Goal: Information Seeking & Learning: Learn about a topic

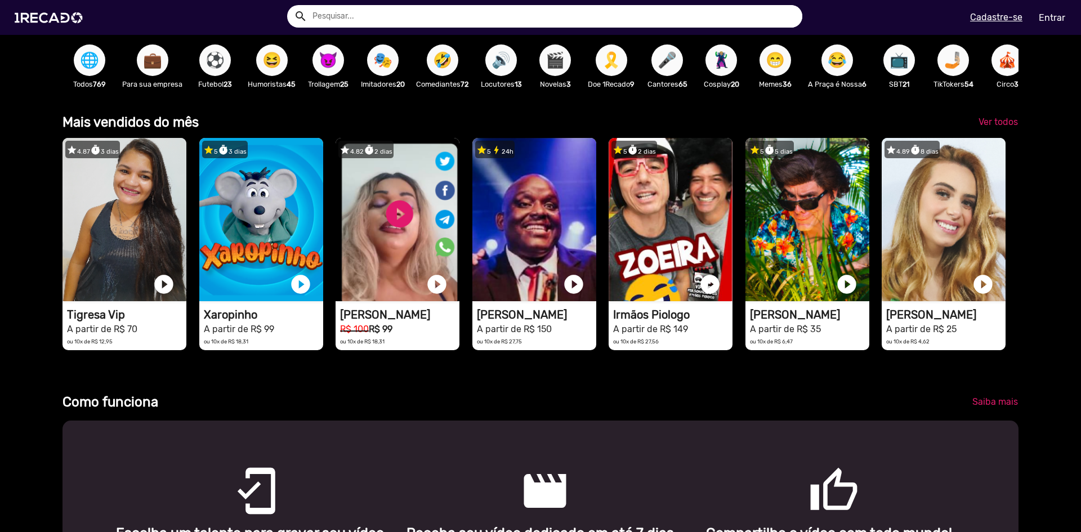
scroll to position [0, 2146]
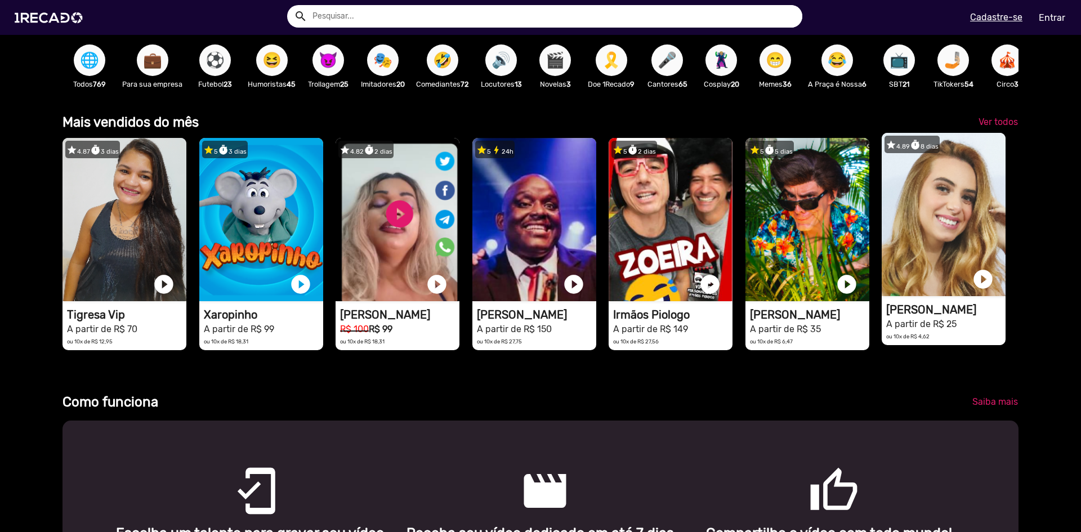
drag, startPoint x: 859, startPoint y: 286, endPoint x: 896, endPoint y: 192, distance: 101.7
click at [892, 194] on div "star 4.87 timer 3 dias 1RECADO vídeos dedicados para fãs e empresas play_circle…" at bounding box center [541, 244] width 956 height 224
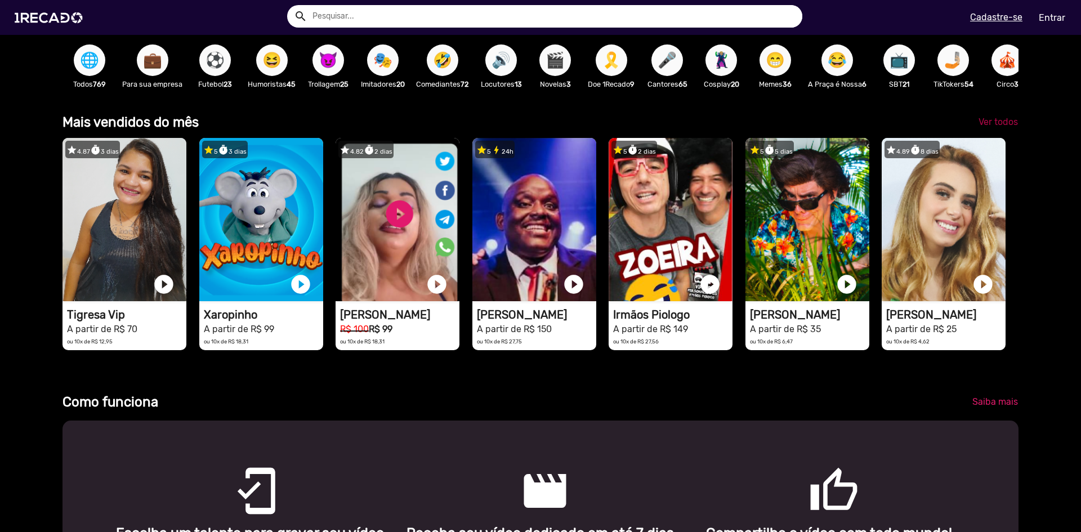
scroll to position [0, 3219]
click at [986, 127] on span "Ver todos" at bounding box center [998, 122] width 39 height 11
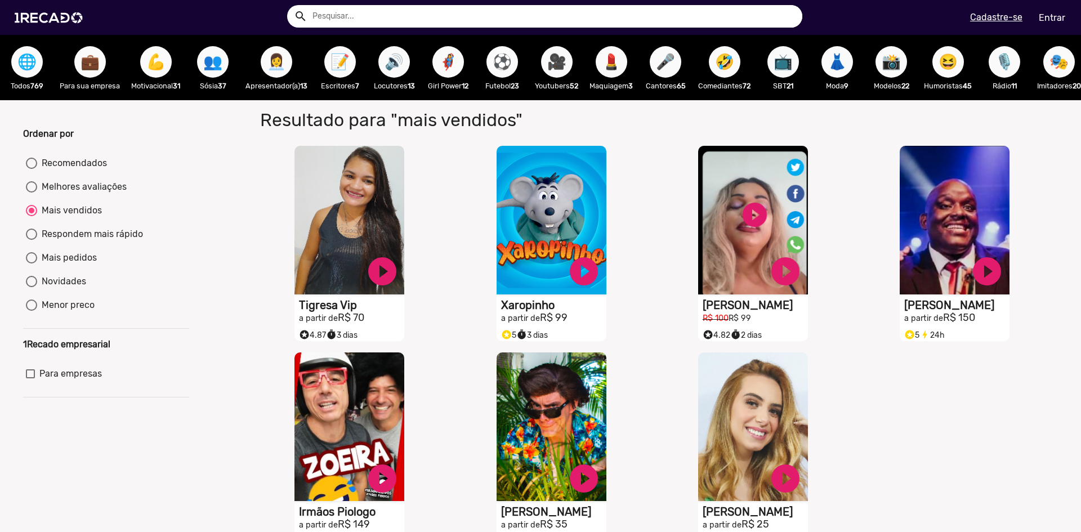
click at [507, 63] on span "⚽" at bounding box center [502, 62] width 19 height 32
radio input "true"
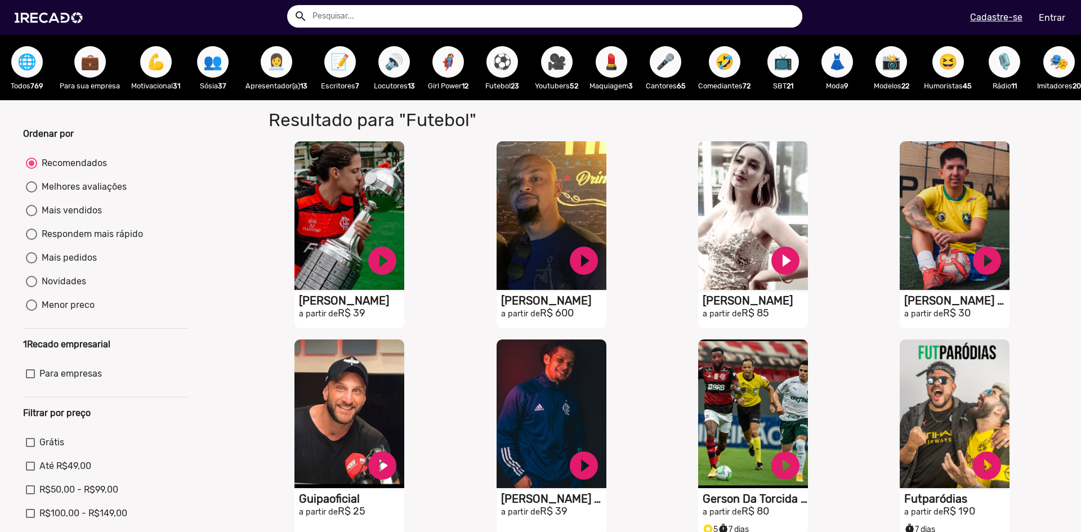
click at [283, 63] on span "👩‍💼" at bounding box center [276, 62] width 19 height 32
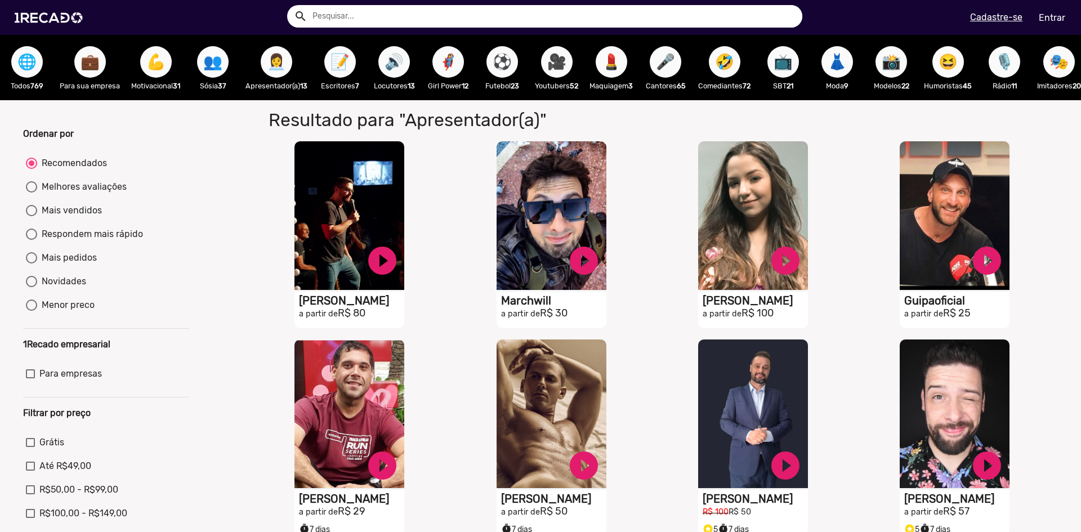
click at [555, 70] on span "🎥" at bounding box center [556, 62] width 19 height 32
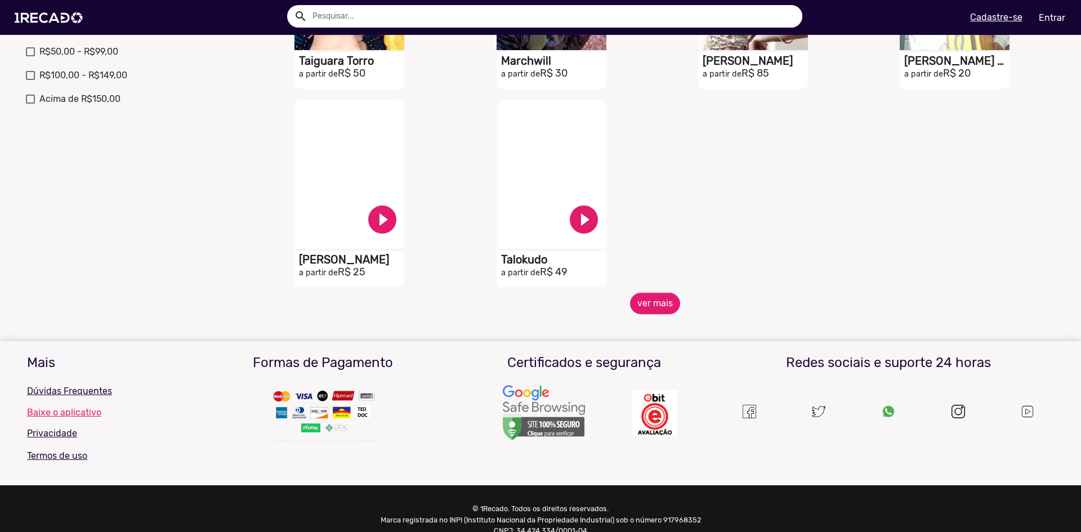
scroll to position [451, 0]
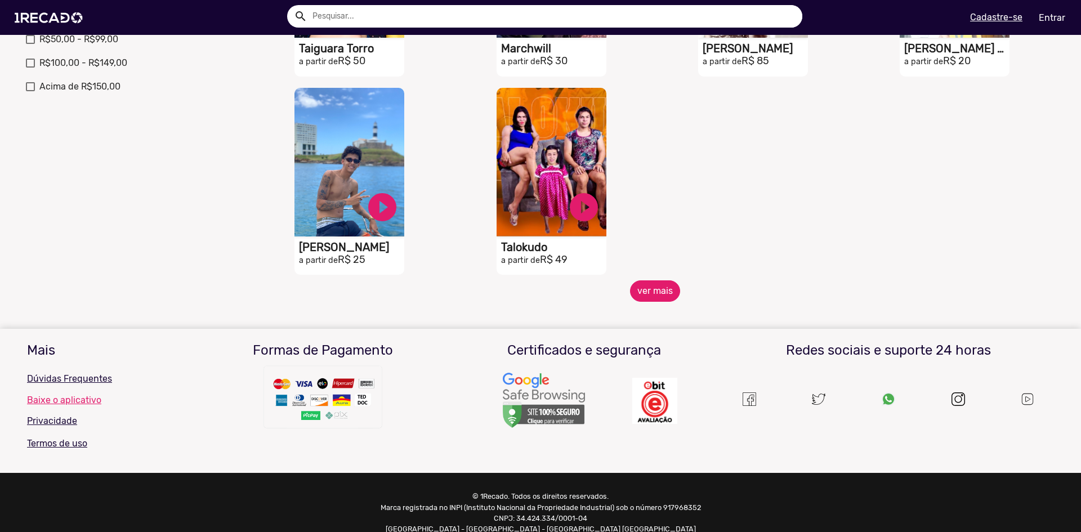
click at [649, 302] on button "ver mais" at bounding box center [655, 291] width 50 height 21
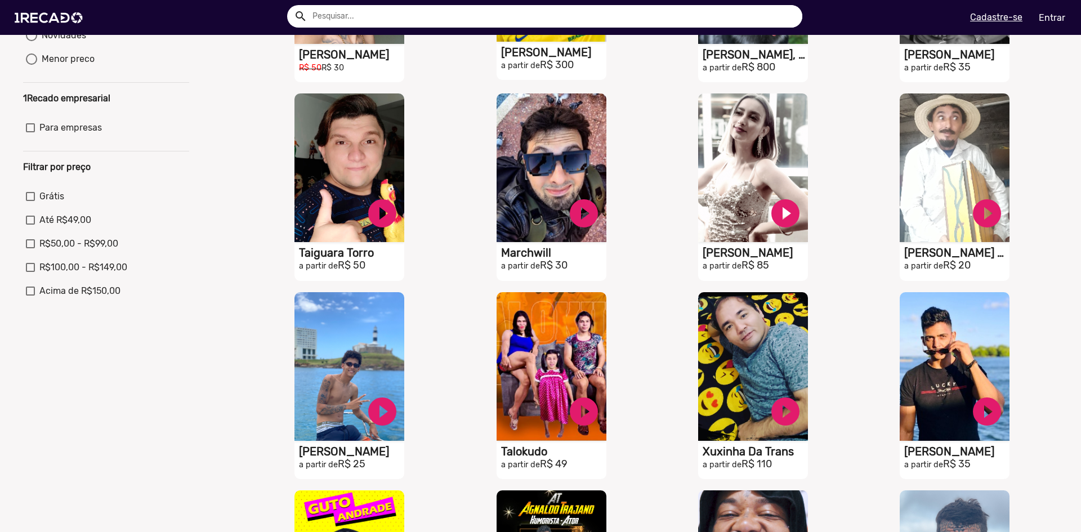
scroll to position [0, 0]
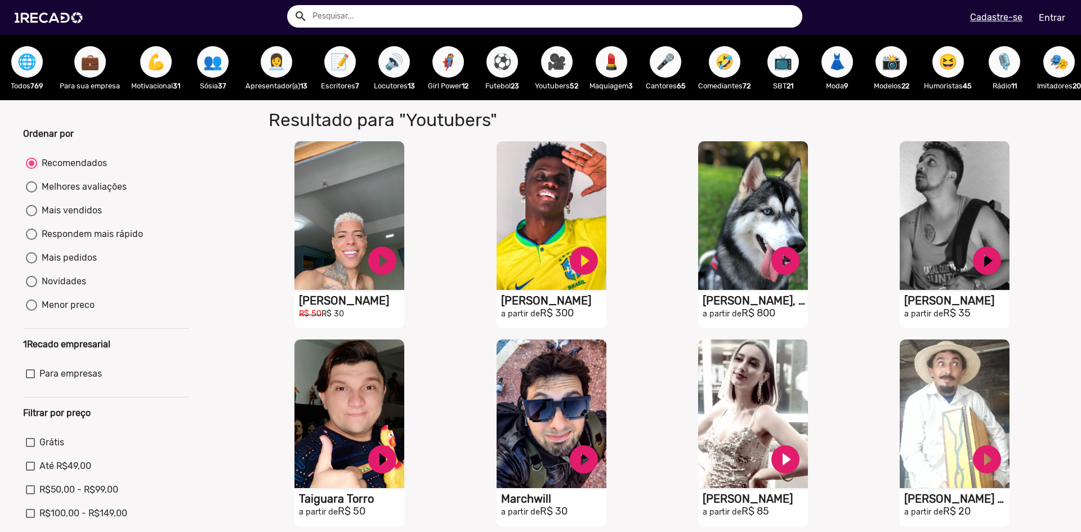
click at [719, 52] on button "🤣" at bounding box center [725, 62] width 32 height 32
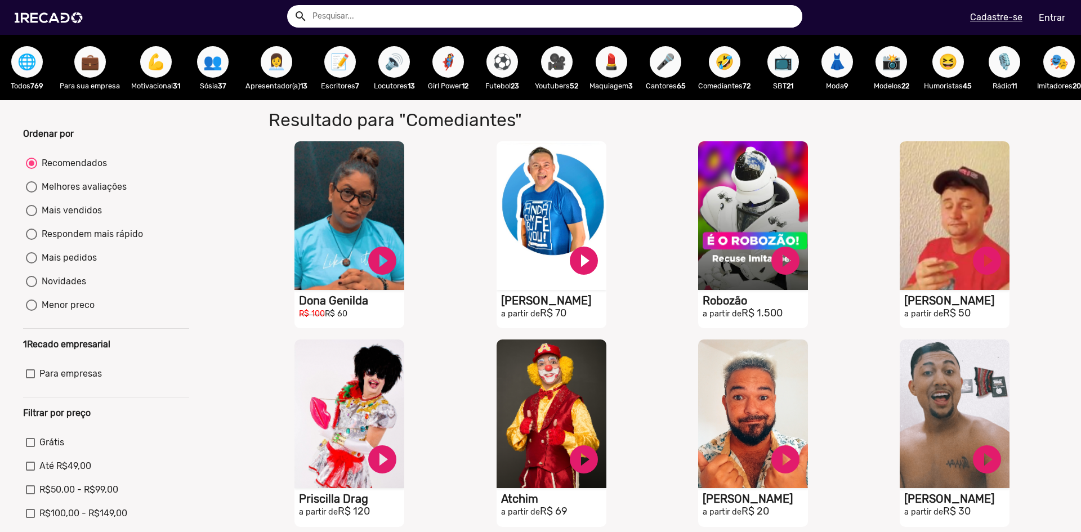
click at [65, 262] on div "Mais pedidos" at bounding box center [67, 258] width 60 height 14
click at [32, 264] on input "Mais pedidos" at bounding box center [31, 264] width 1 height 1
radio input "true"
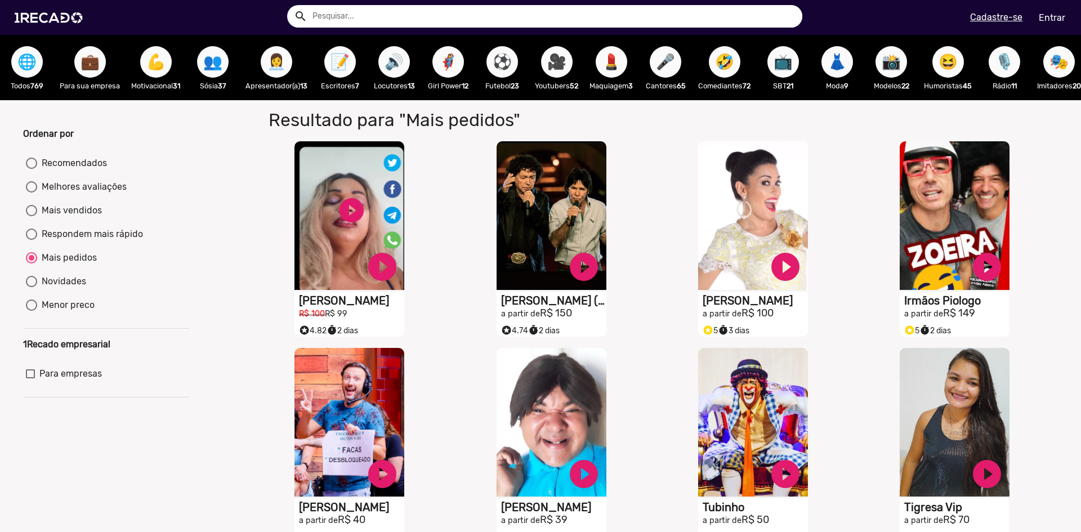
click at [718, 57] on button "🤣" at bounding box center [725, 62] width 32 height 32
radio input "true"
click at [722, 61] on span "🤣" at bounding box center [724, 62] width 19 height 32
click at [674, 63] on span "🎤" at bounding box center [665, 62] width 19 height 32
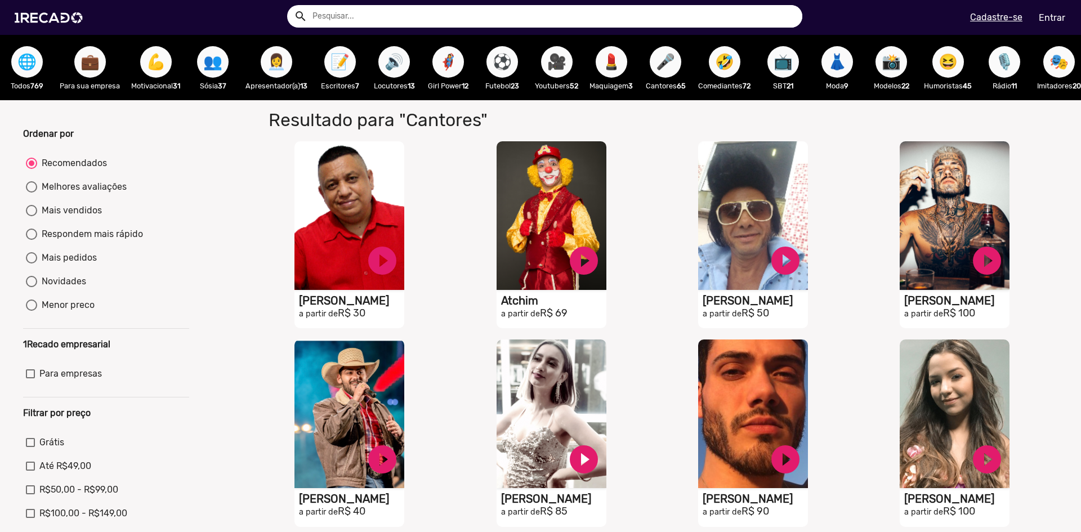
click at [54, 216] on div "Mais vendidos" at bounding box center [69, 211] width 65 height 14
click at [32, 216] on input "Mais vendidos" at bounding box center [31, 216] width 1 height 1
radio input "true"
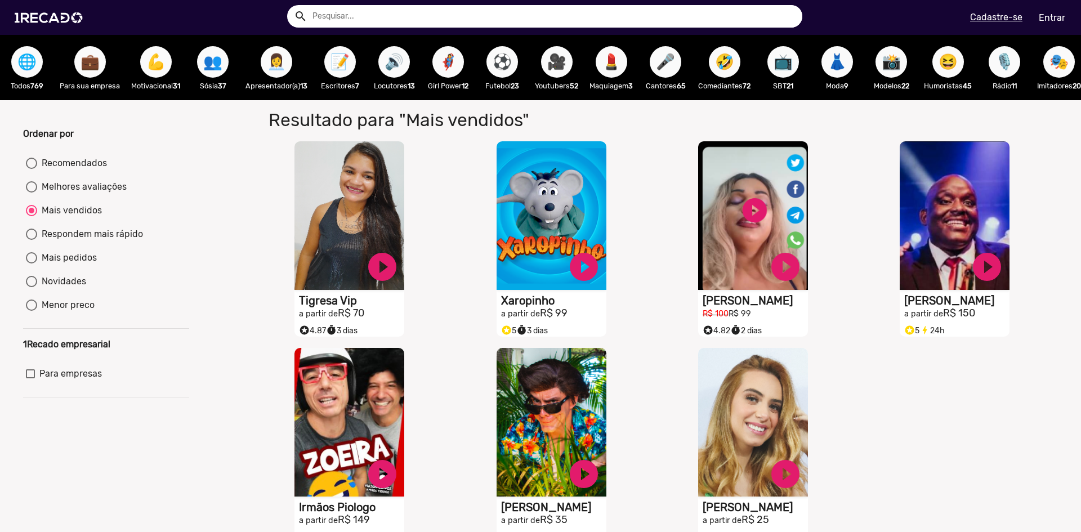
click at [25, 58] on span "🌐" at bounding box center [26, 62] width 19 height 32
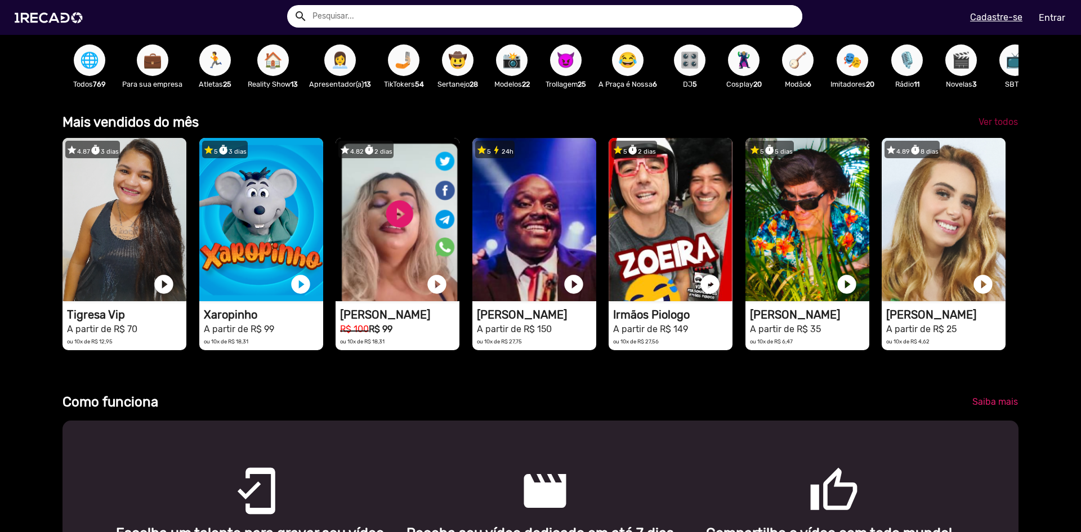
scroll to position [0, 1073]
click at [990, 127] on span "Ver todos" at bounding box center [998, 122] width 39 height 11
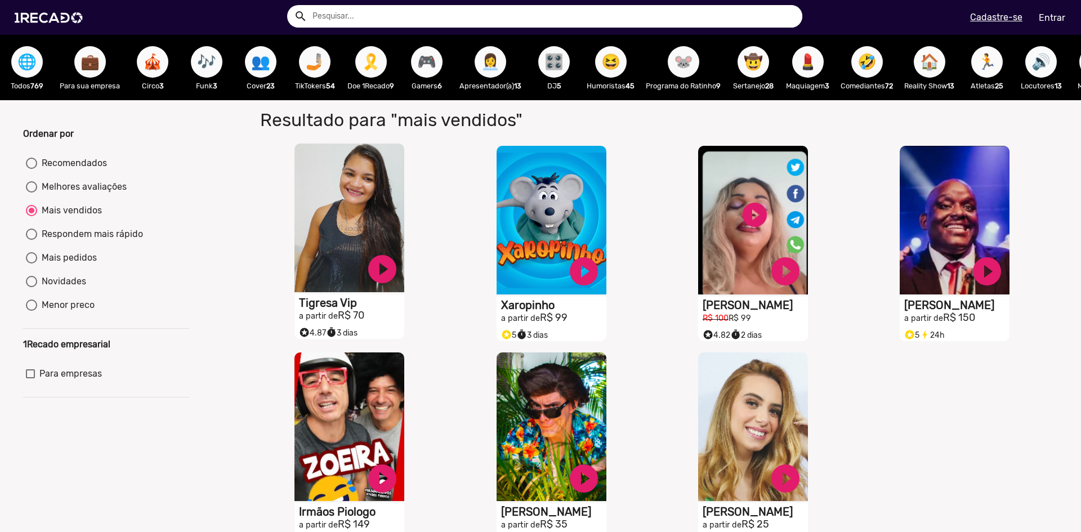
click at [337, 227] on video "S1RECADO vídeos dedicados para fãs e empresas" at bounding box center [350, 218] width 110 height 149
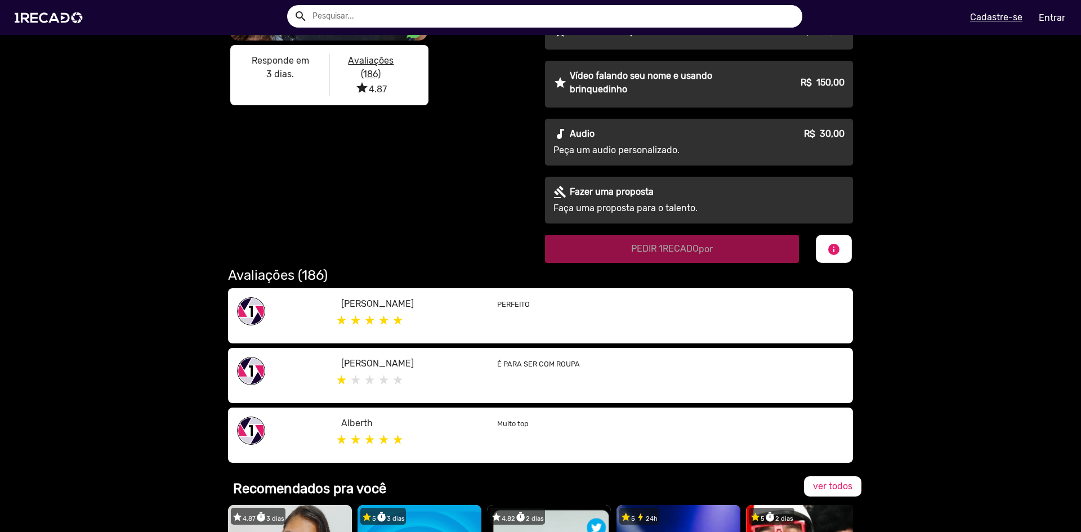
scroll to position [451, 0]
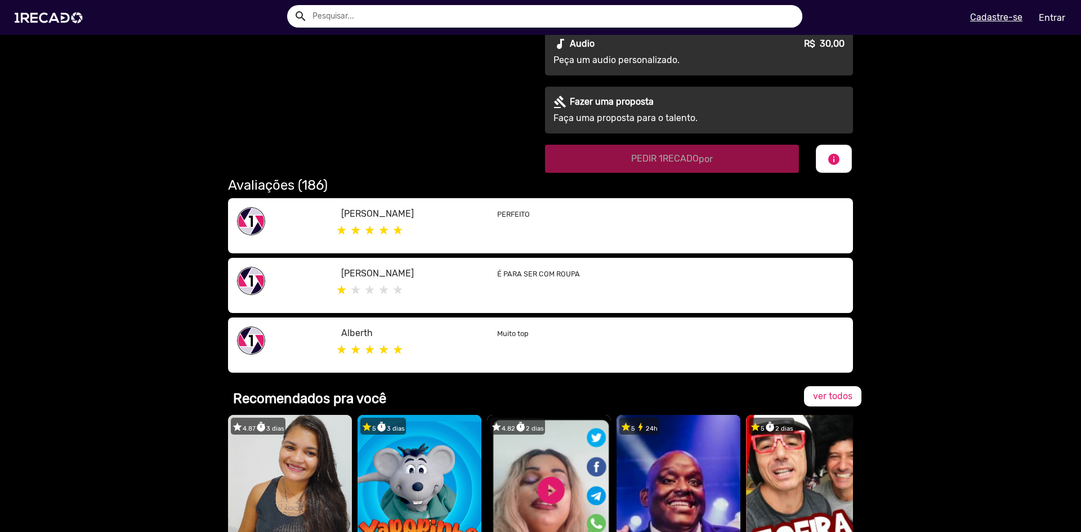
click at [292, 187] on h2 "Avaliações (186)" at bounding box center [540, 185] width 625 height 16
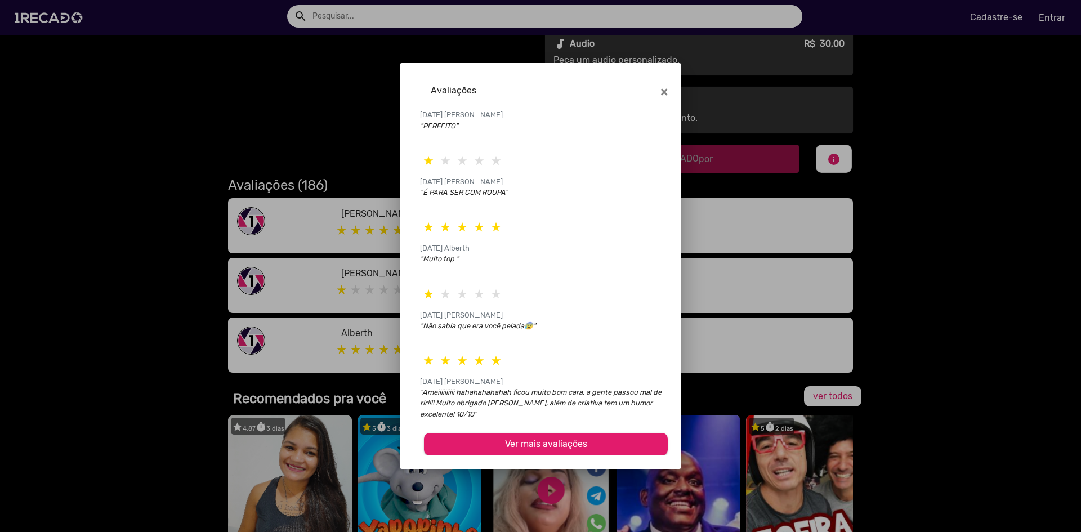
scroll to position [0, 0]
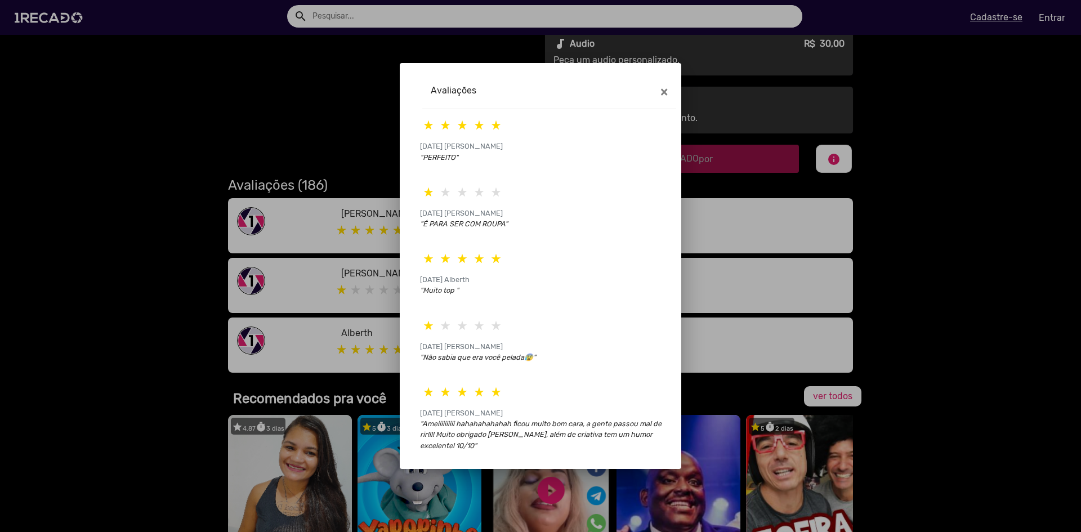
click at [17, 329] on div at bounding box center [540, 266] width 1081 height 532
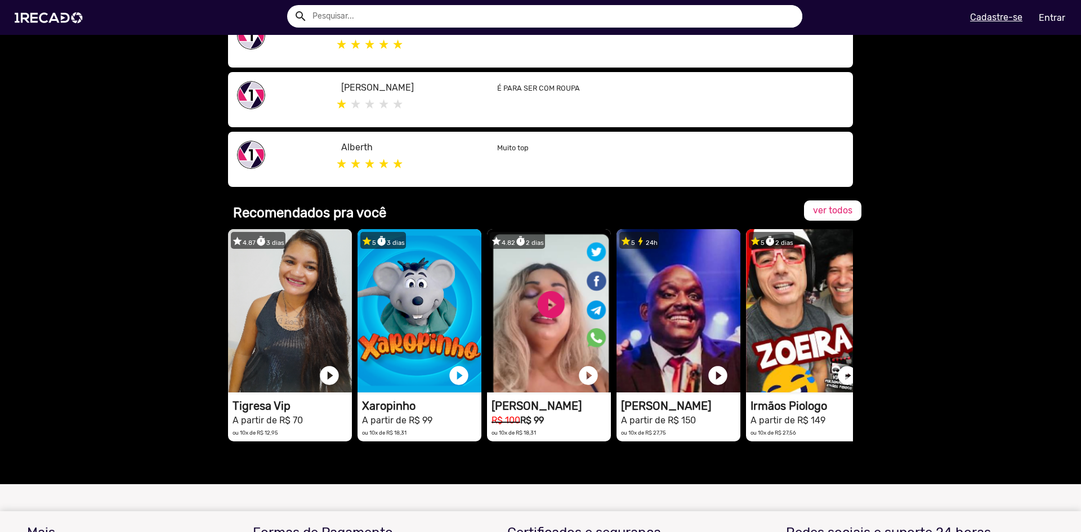
scroll to position [789, 0]
